Goal: Register for event/course

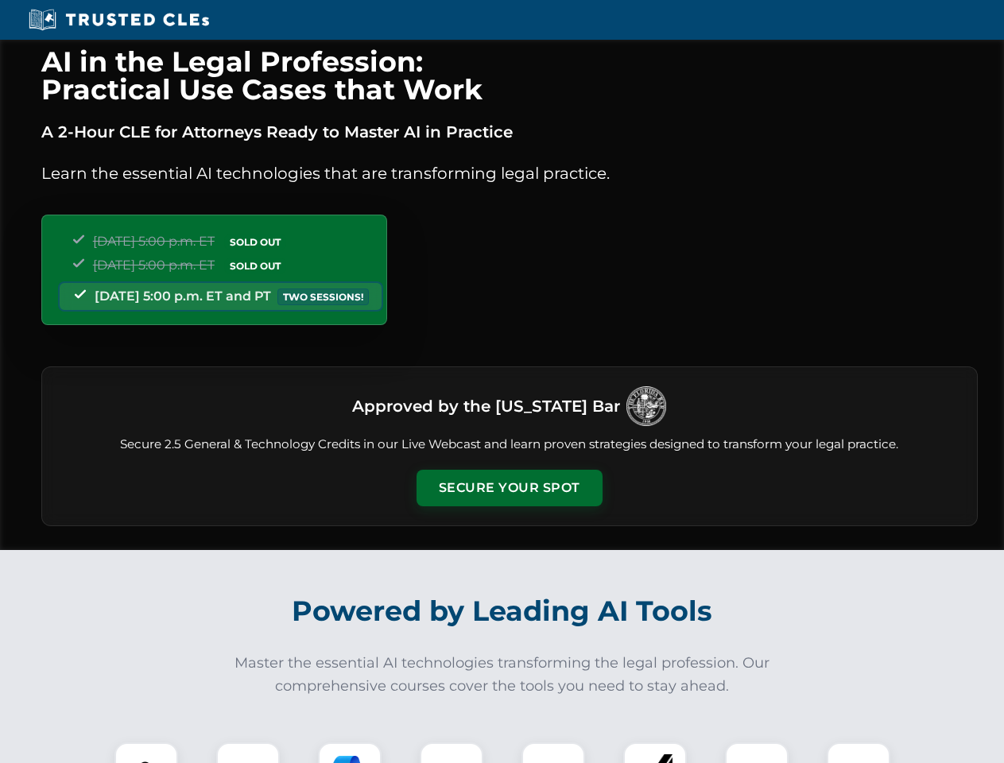
click at [509, 488] on button "Secure Your Spot" at bounding box center [509, 488] width 186 height 37
click at [146, 753] on img at bounding box center [146, 774] width 46 height 46
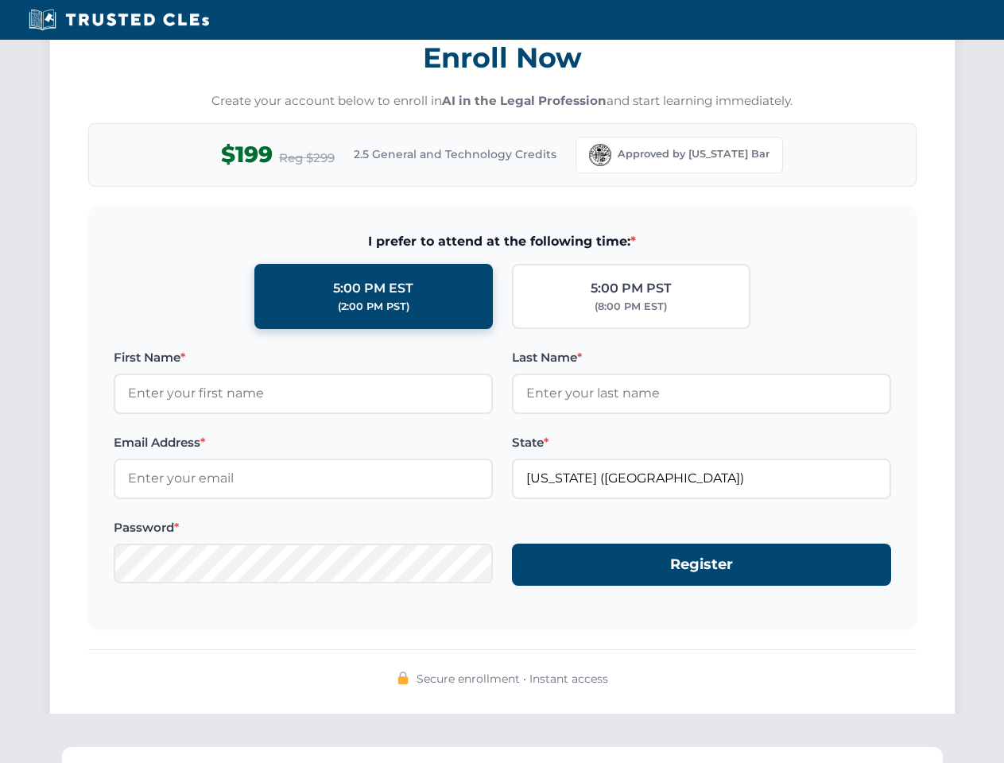
scroll to position [1560, 0]
